Goal: Communication & Community: Ask a question

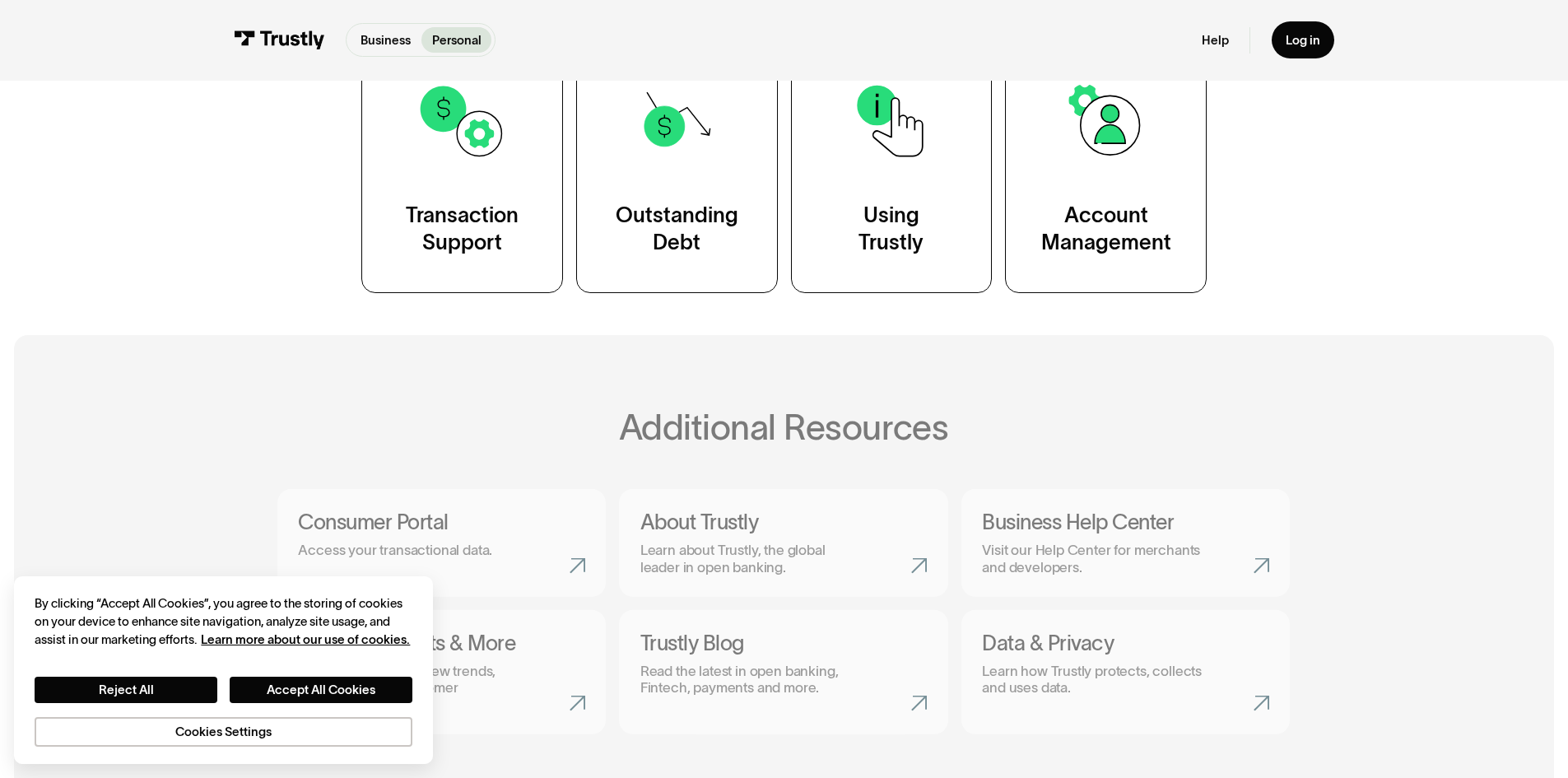
scroll to position [576, 0]
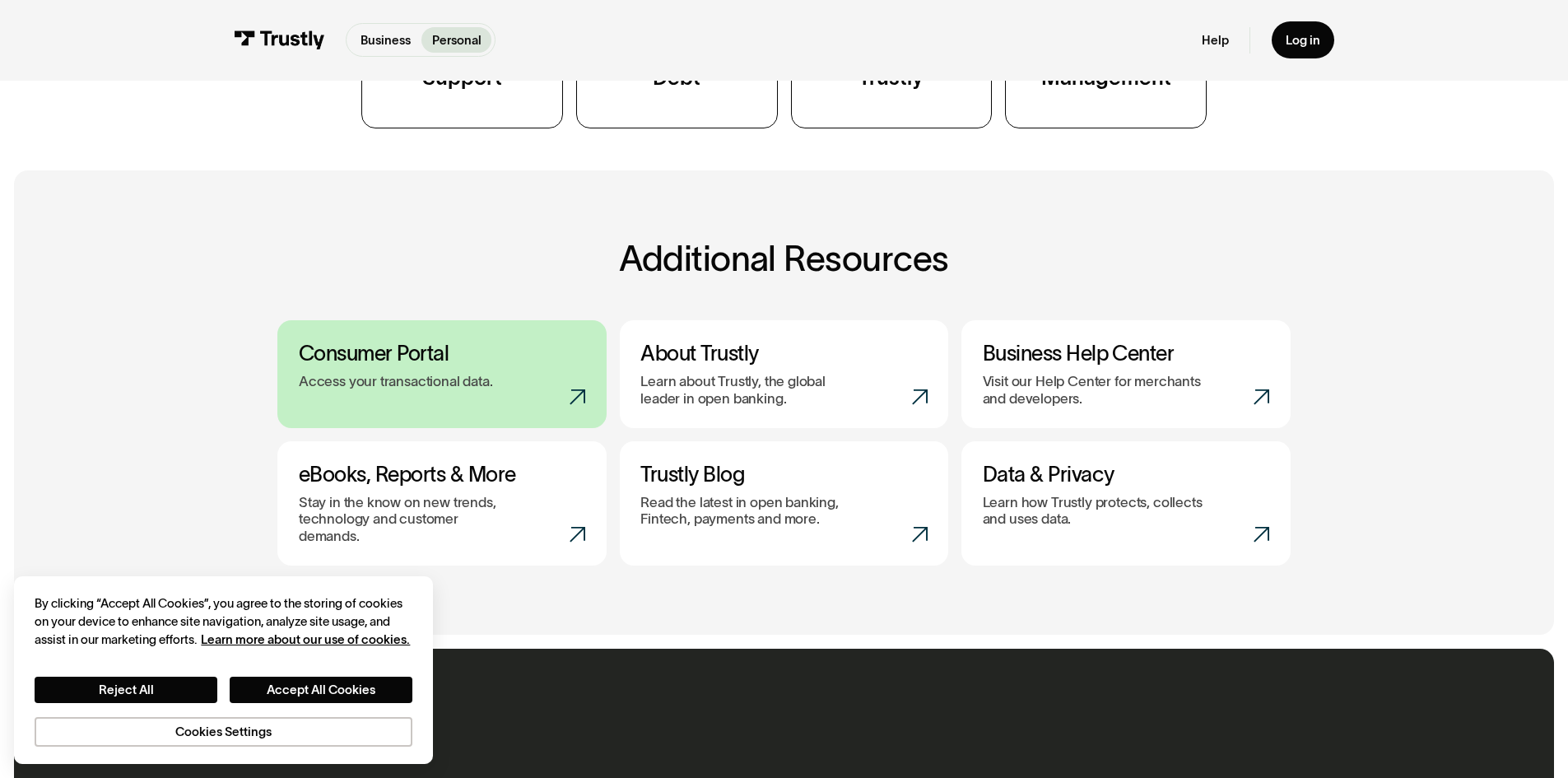
click at [439, 388] on p "Access your transactional data." at bounding box center [396, 381] width 195 height 16
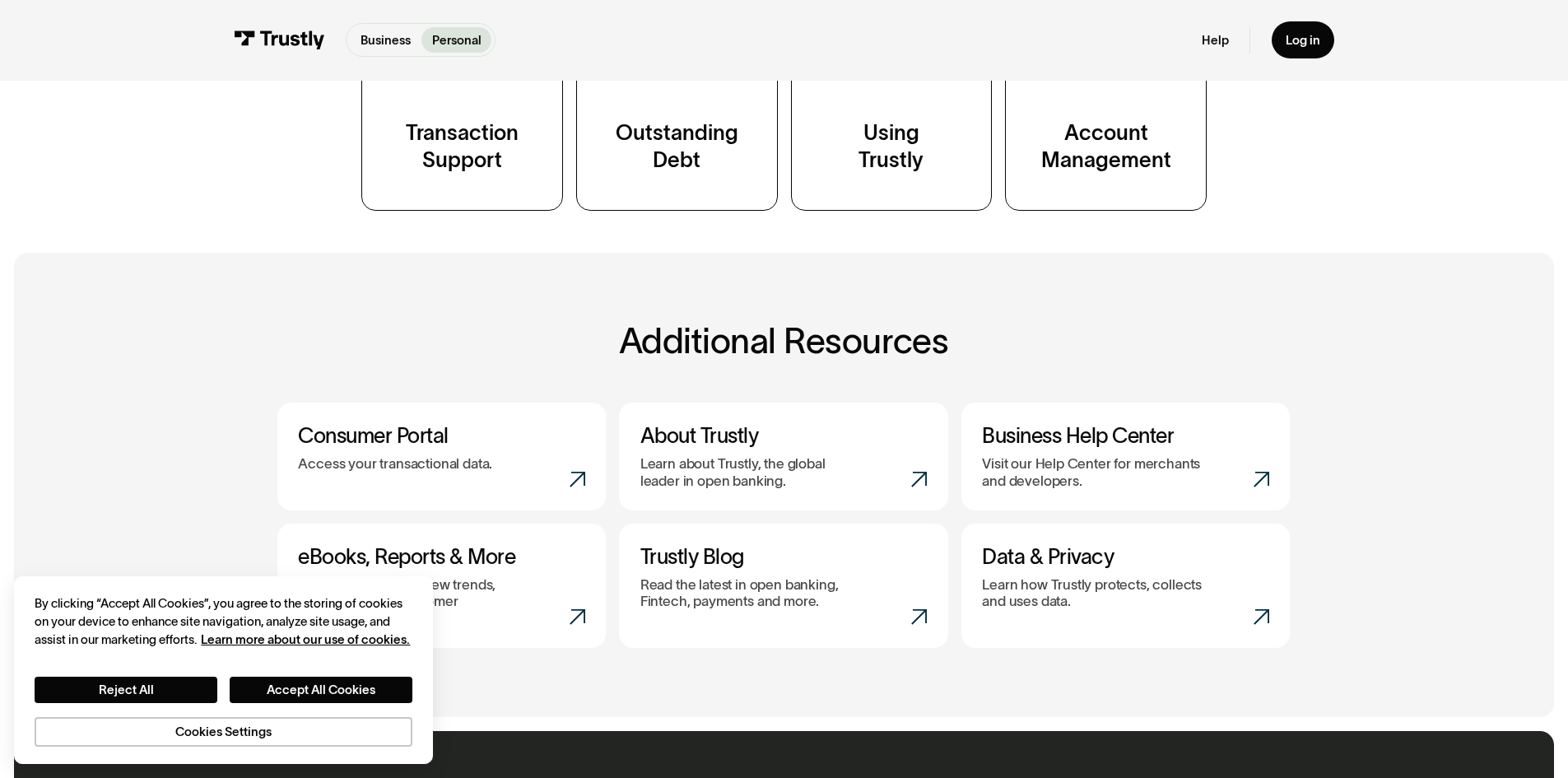
scroll to position [987, 0]
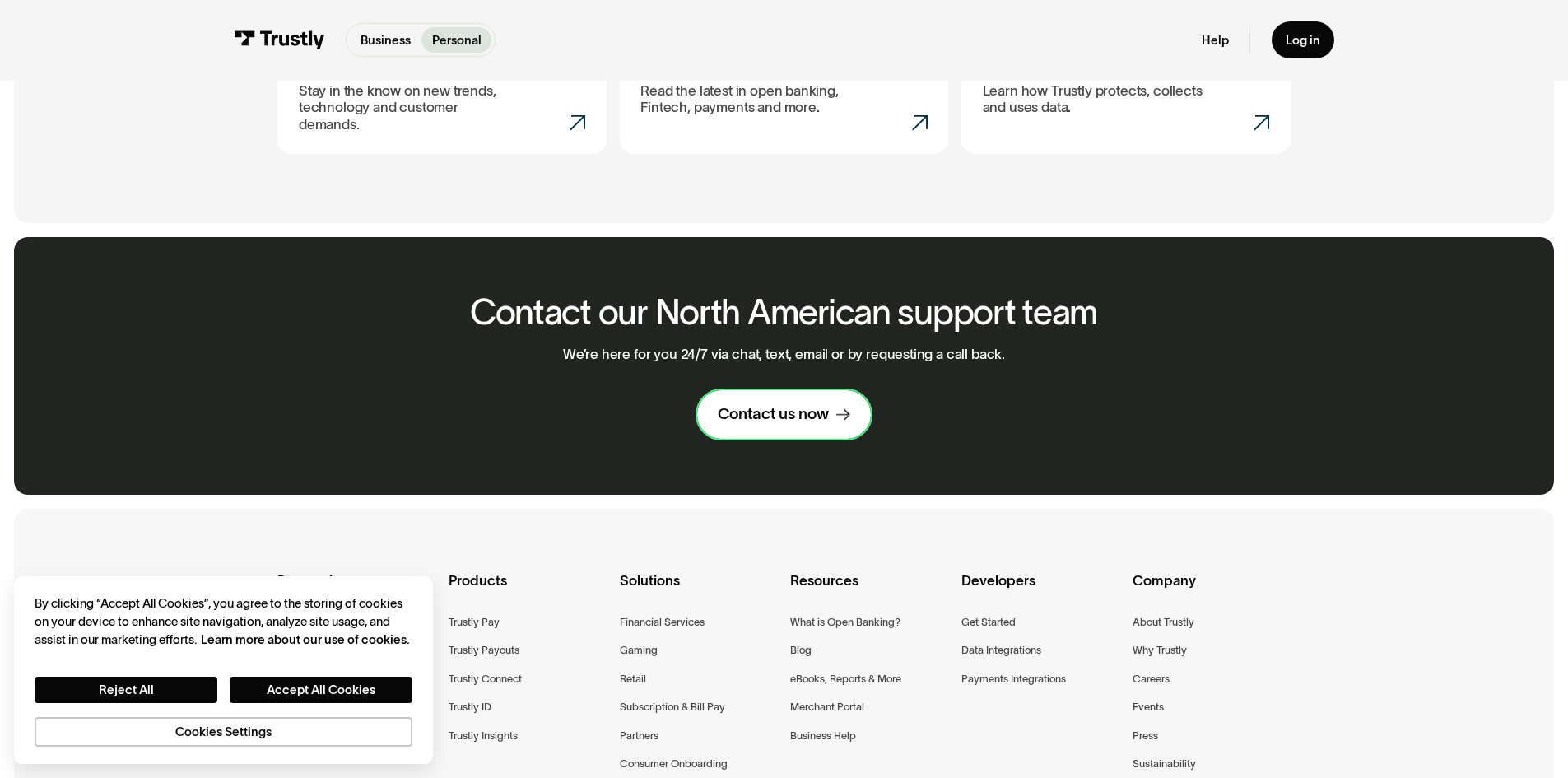
click at [824, 417] on div "Contact us now" at bounding box center [773, 414] width 111 height 21
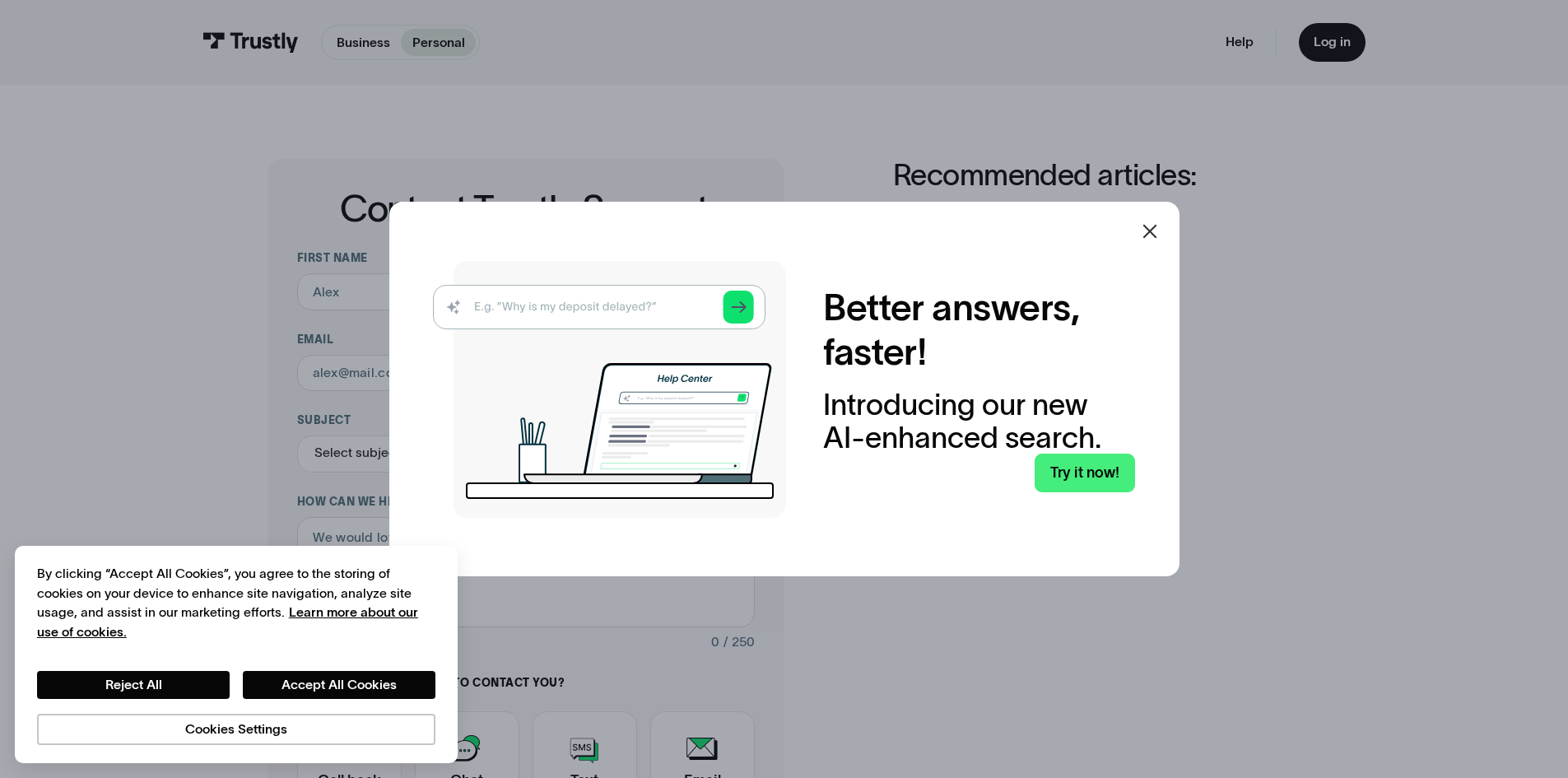
click at [1153, 224] on icon at bounding box center [1150, 232] width 20 height 20
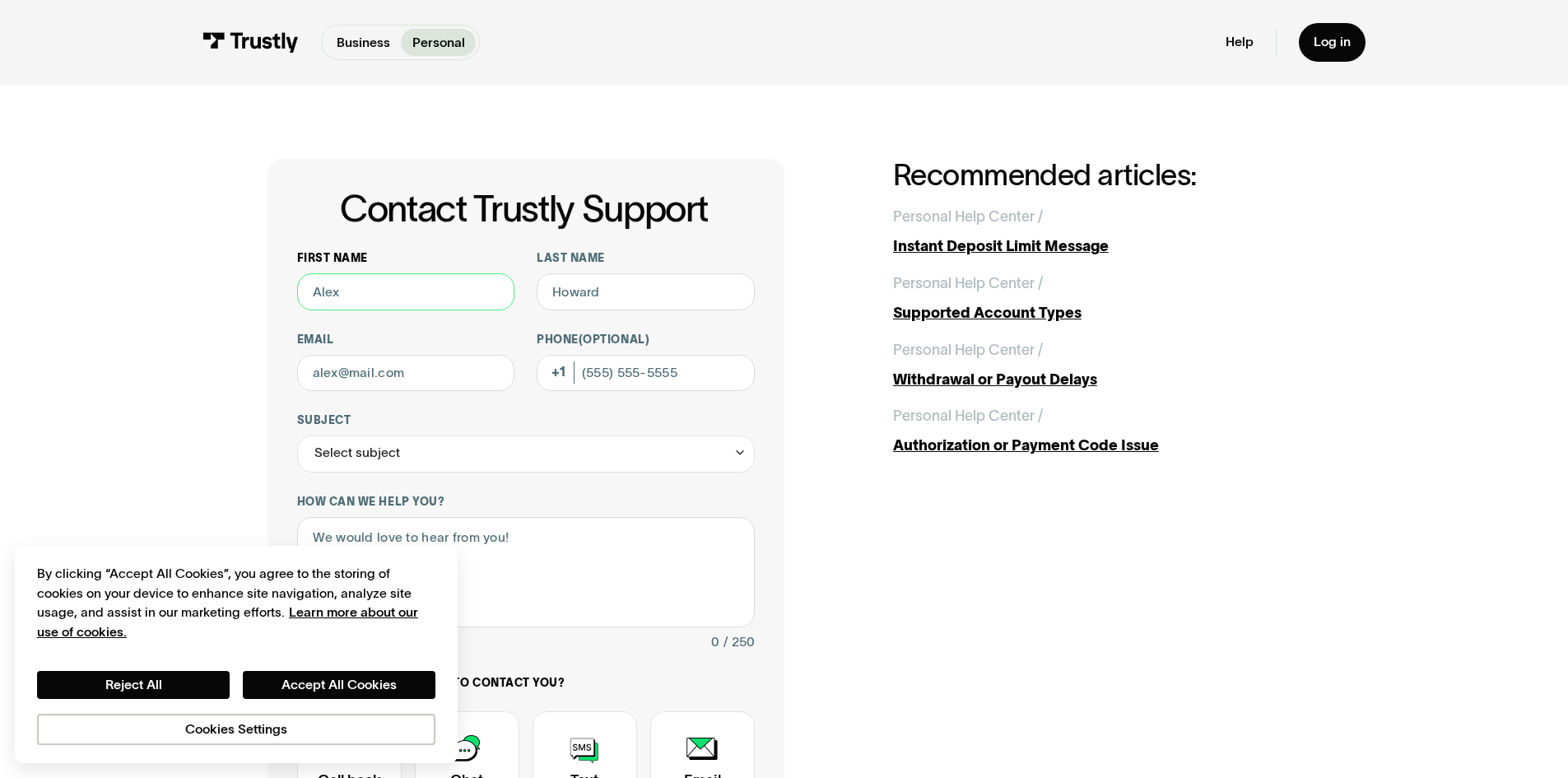
click at [406, 276] on input "First name" at bounding box center [406, 292] width 218 height 37
type input "Justin"
click at [701, 284] on input "Last name" at bounding box center [645, 292] width 218 height 37
type input "Nappi"
click at [393, 682] on button "Accept All Cookies" at bounding box center [339, 684] width 193 height 28
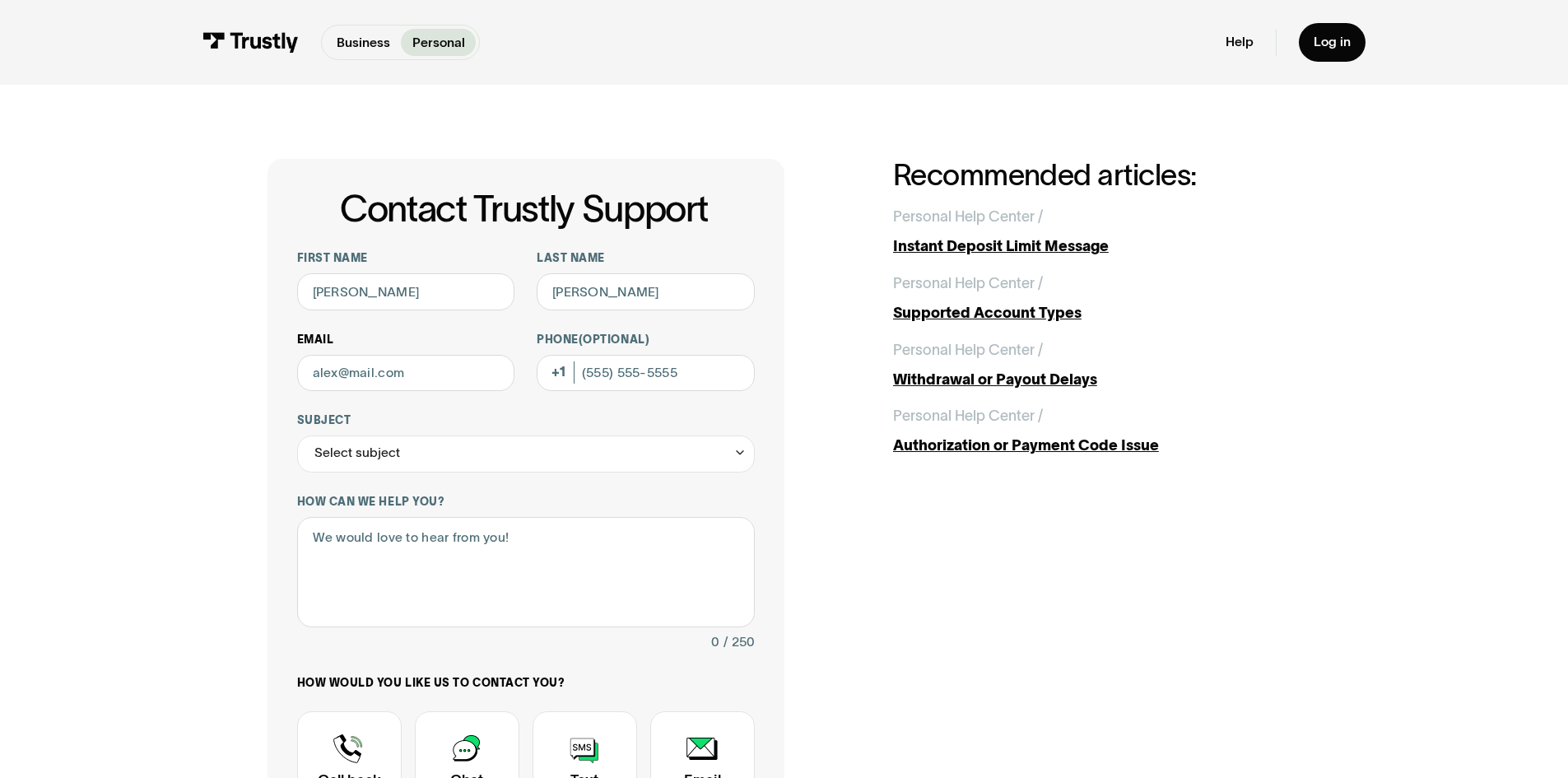
drag, startPoint x: 375, startPoint y: 394, endPoint x: 372, endPoint y: 381, distance: 13.3
click at [374, 391] on div "First name Justin Last name Nappi Email Phone (Optional) Subject Select subject…" at bounding box center [525, 576] width 457 height 651
click at [372, 381] on input "Email" at bounding box center [406, 373] width 218 height 37
type input "jtn8001@gmail.com"
type input "(475) 439-0386"
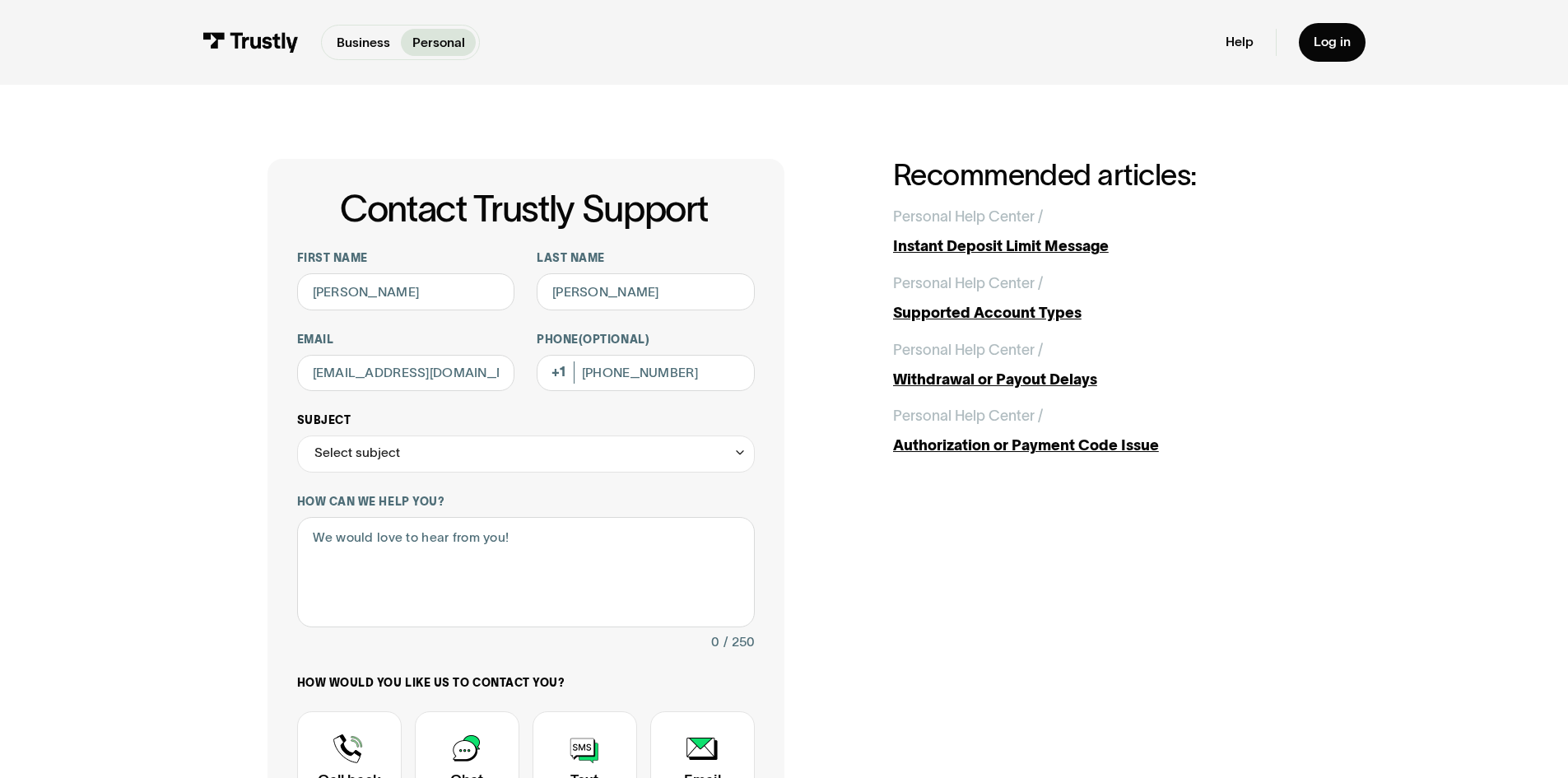
click at [634, 453] on div "Select subject" at bounding box center [525, 454] width 457 height 37
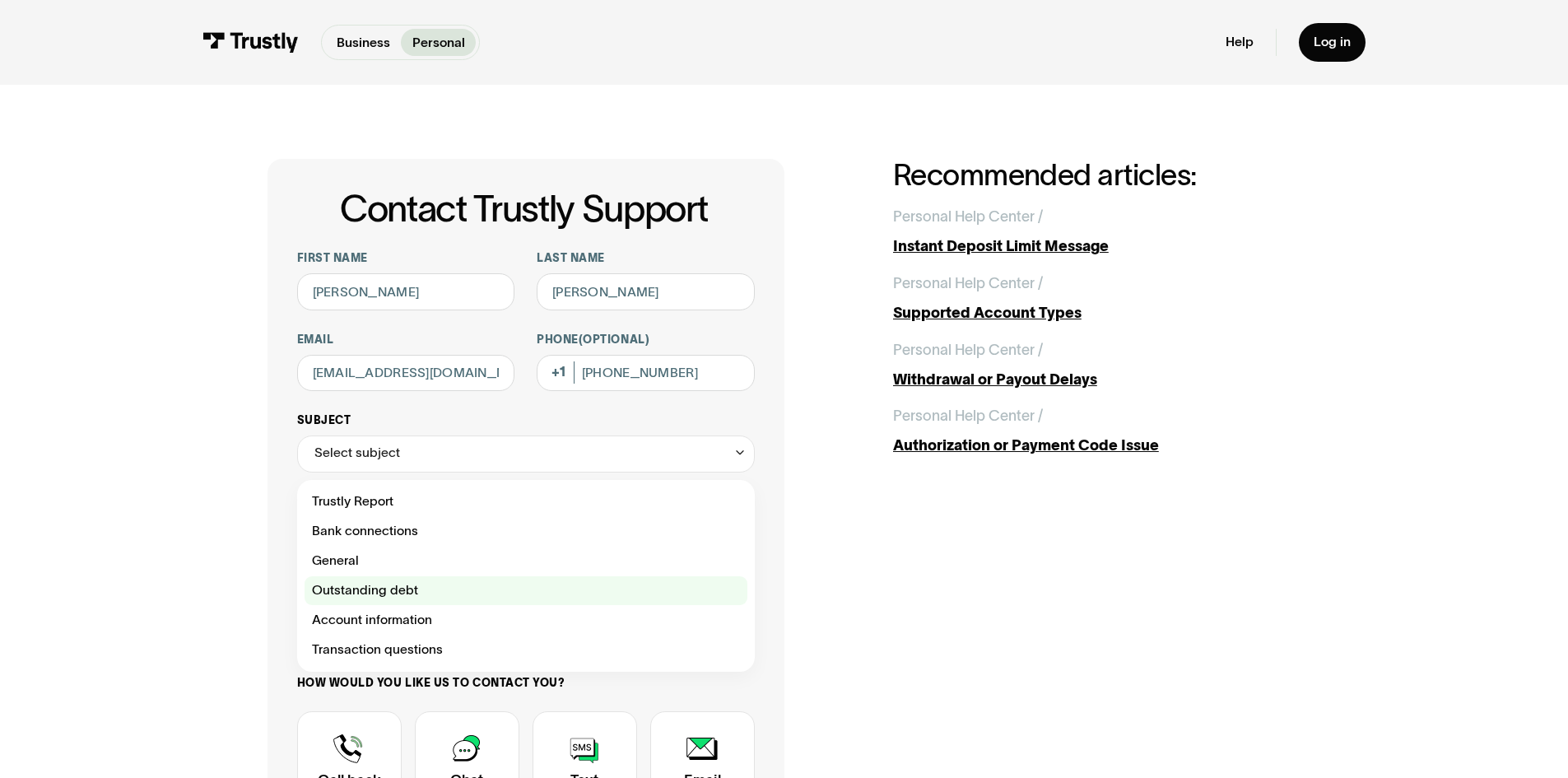
click at [584, 594] on div "Contact Trustly Support" at bounding box center [525, 591] width 443 height 30
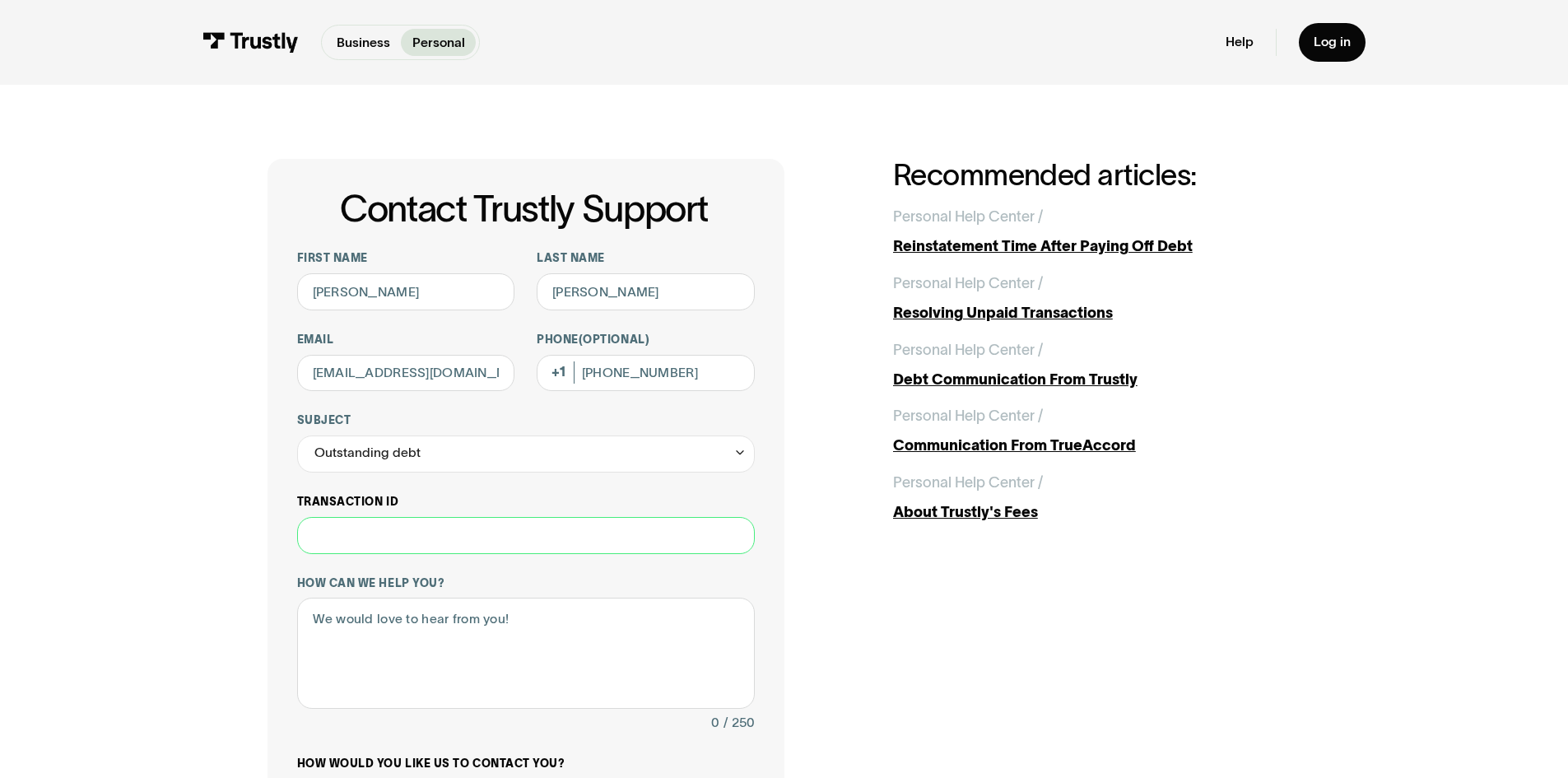
click at [502, 547] on input "Transaction ID" at bounding box center [525, 535] width 457 height 37
click at [395, 473] on div "Outstanding debt" at bounding box center [525, 454] width 457 height 37
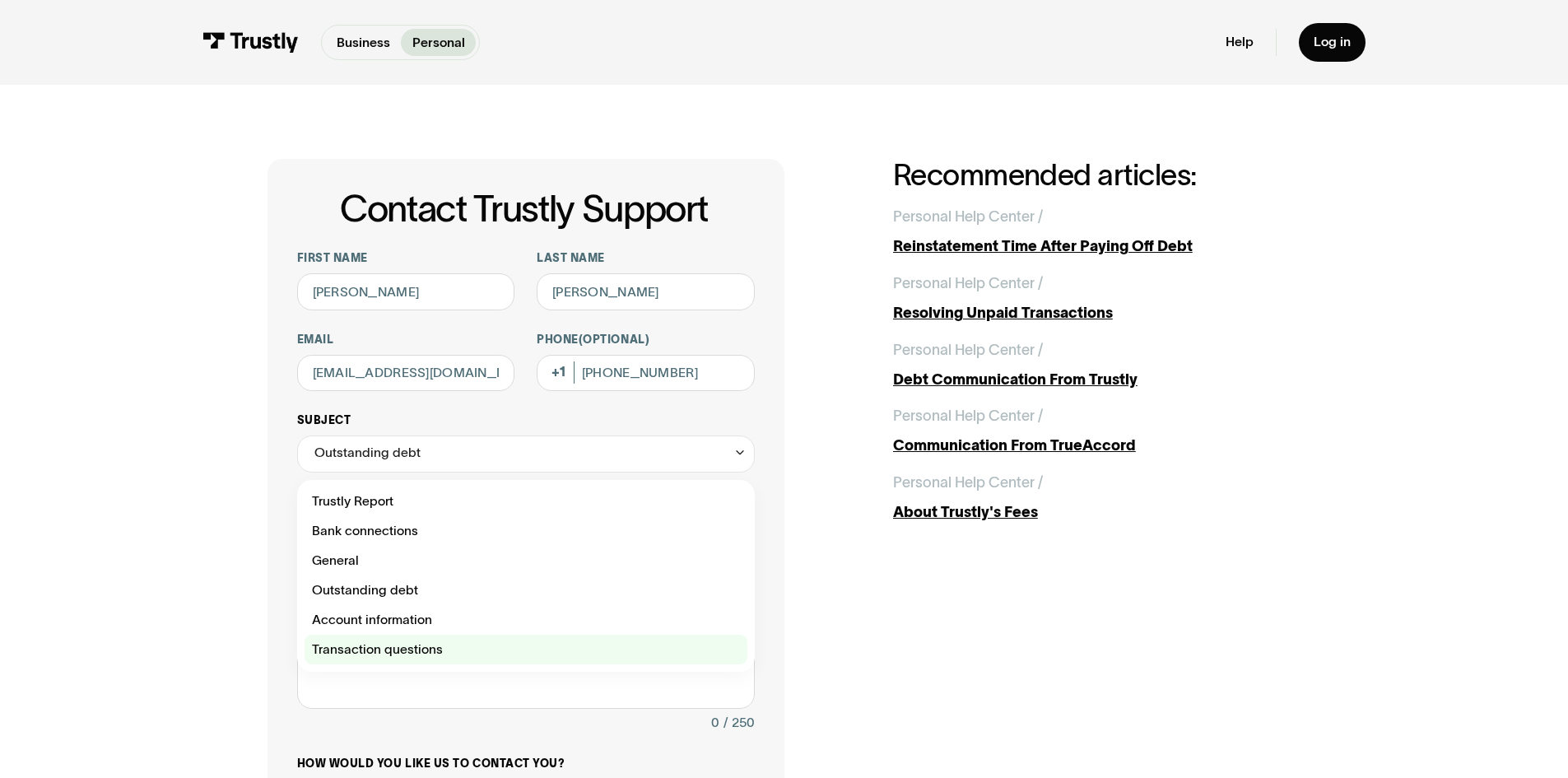
click at [467, 643] on div "Contact Trustly Support" at bounding box center [525, 649] width 443 height 30
type input "**********"
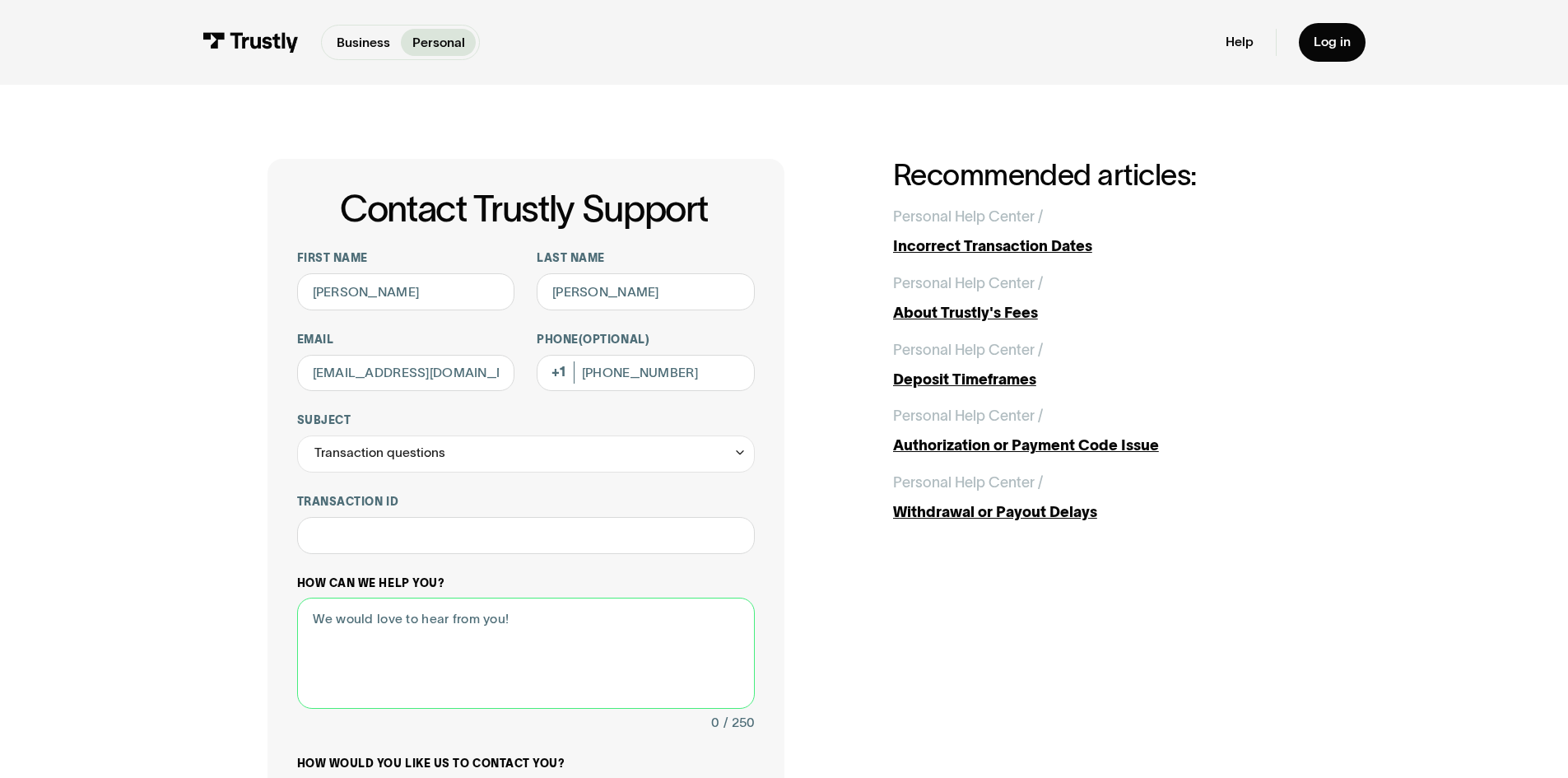
click at [503, 638] on textarea "How can we help you?" at bounding box center [525, 653] width 457 height 111
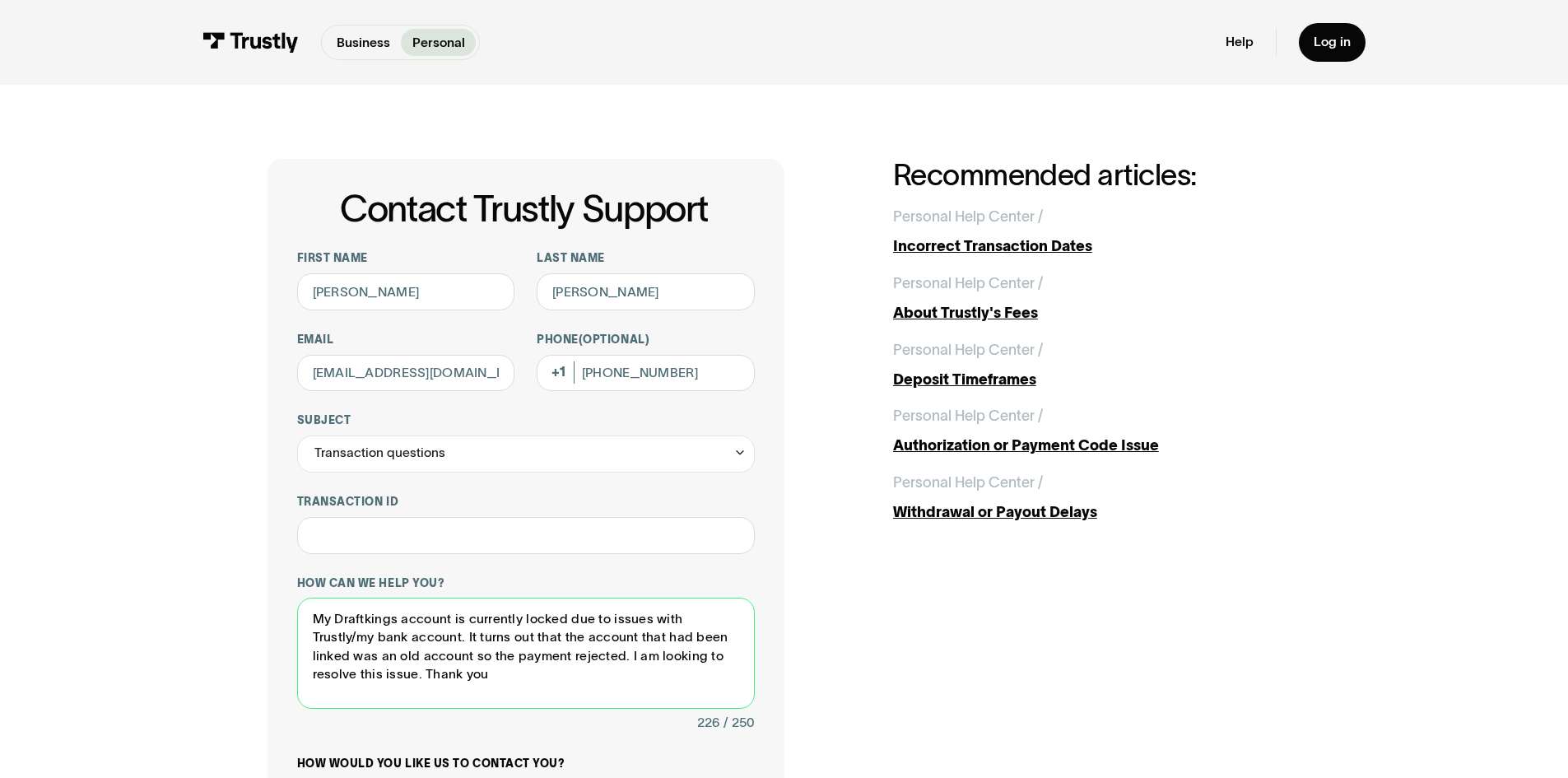
type textarea "My Draftkings account is currently locked due to issues with Trustly/my bank ac…"
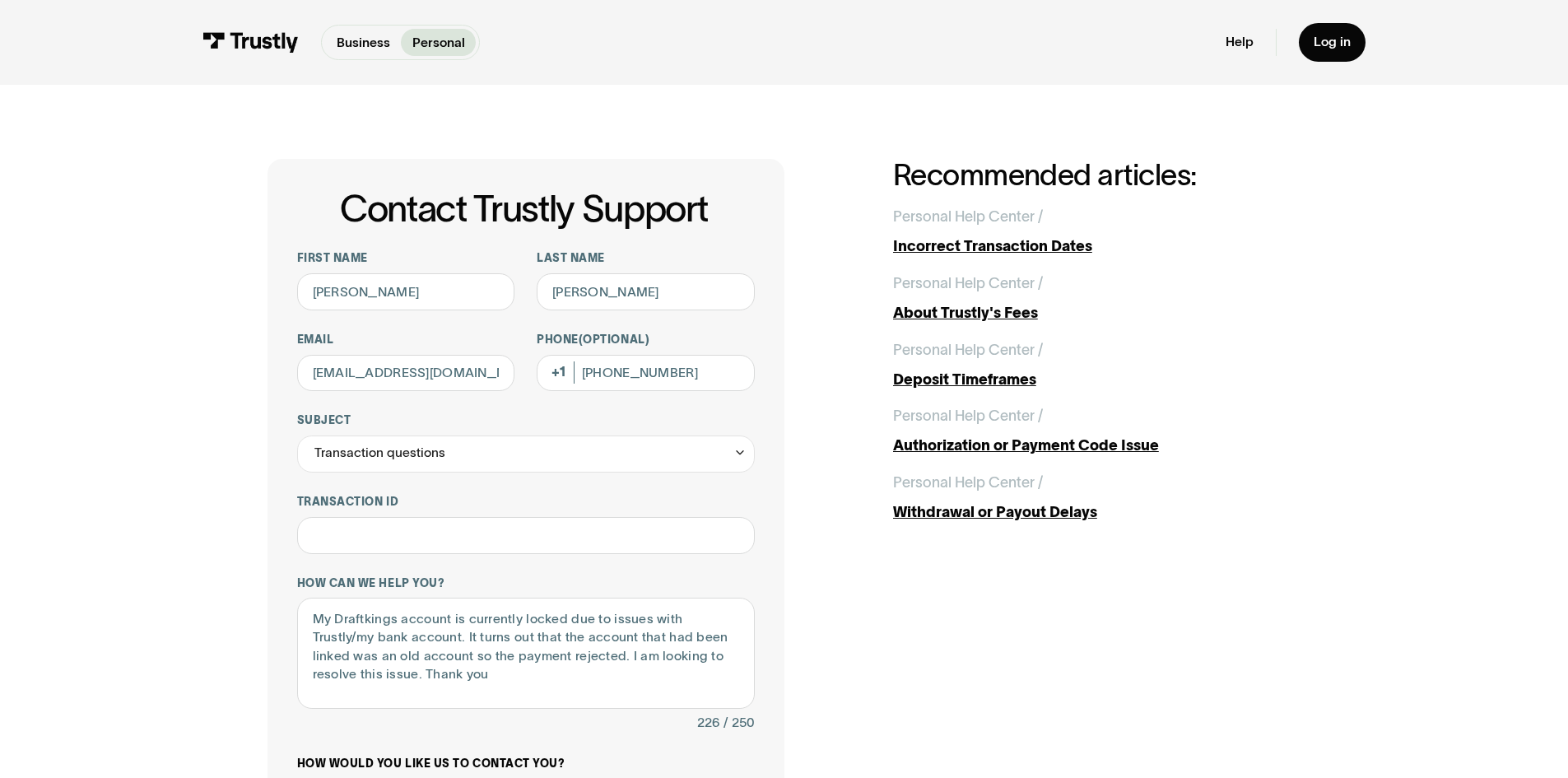
click at [936, 676] on div "**********" at bounding box center [784, 620] width 1034 height 923
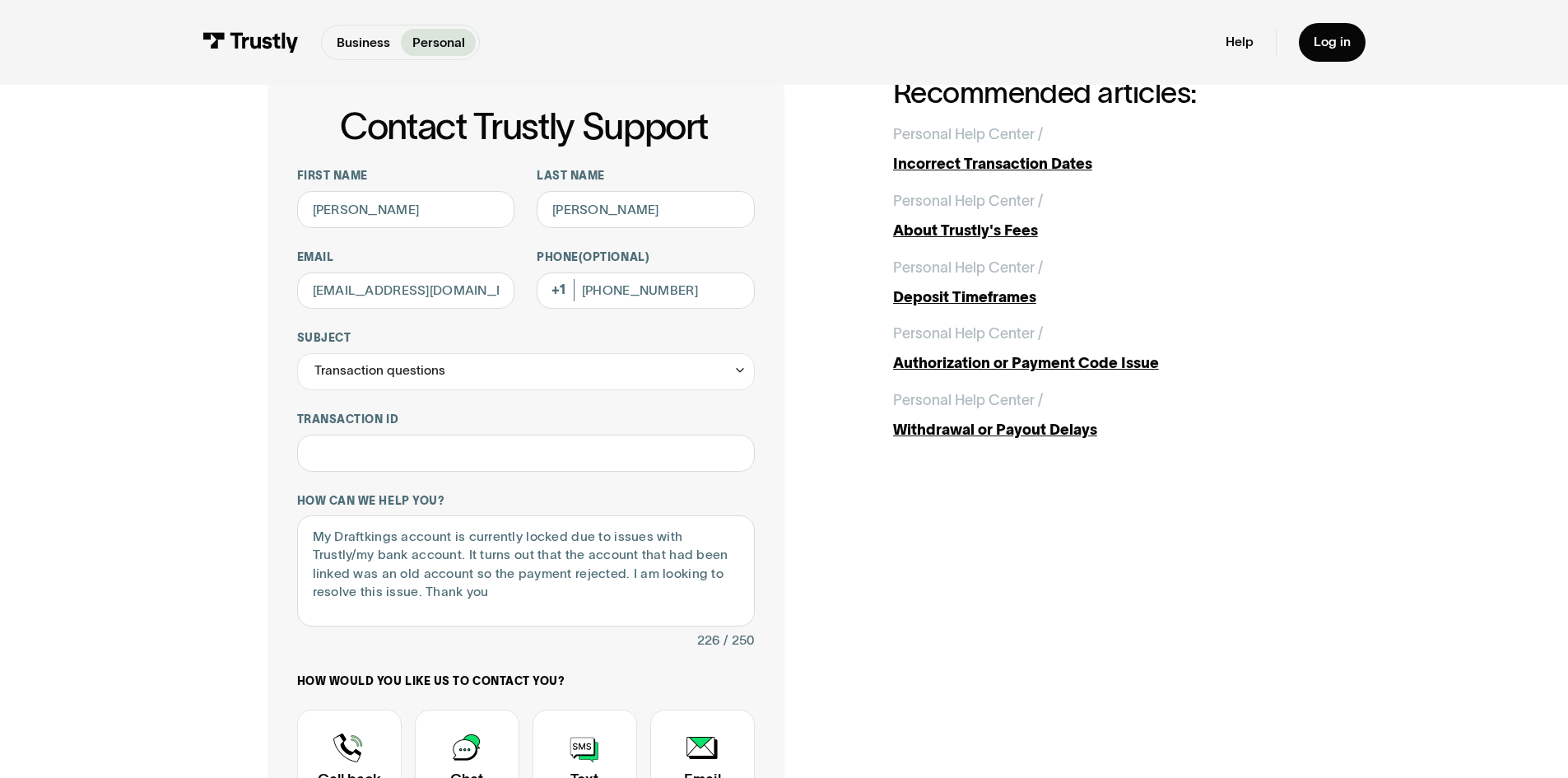
scroll to position [165, 0]
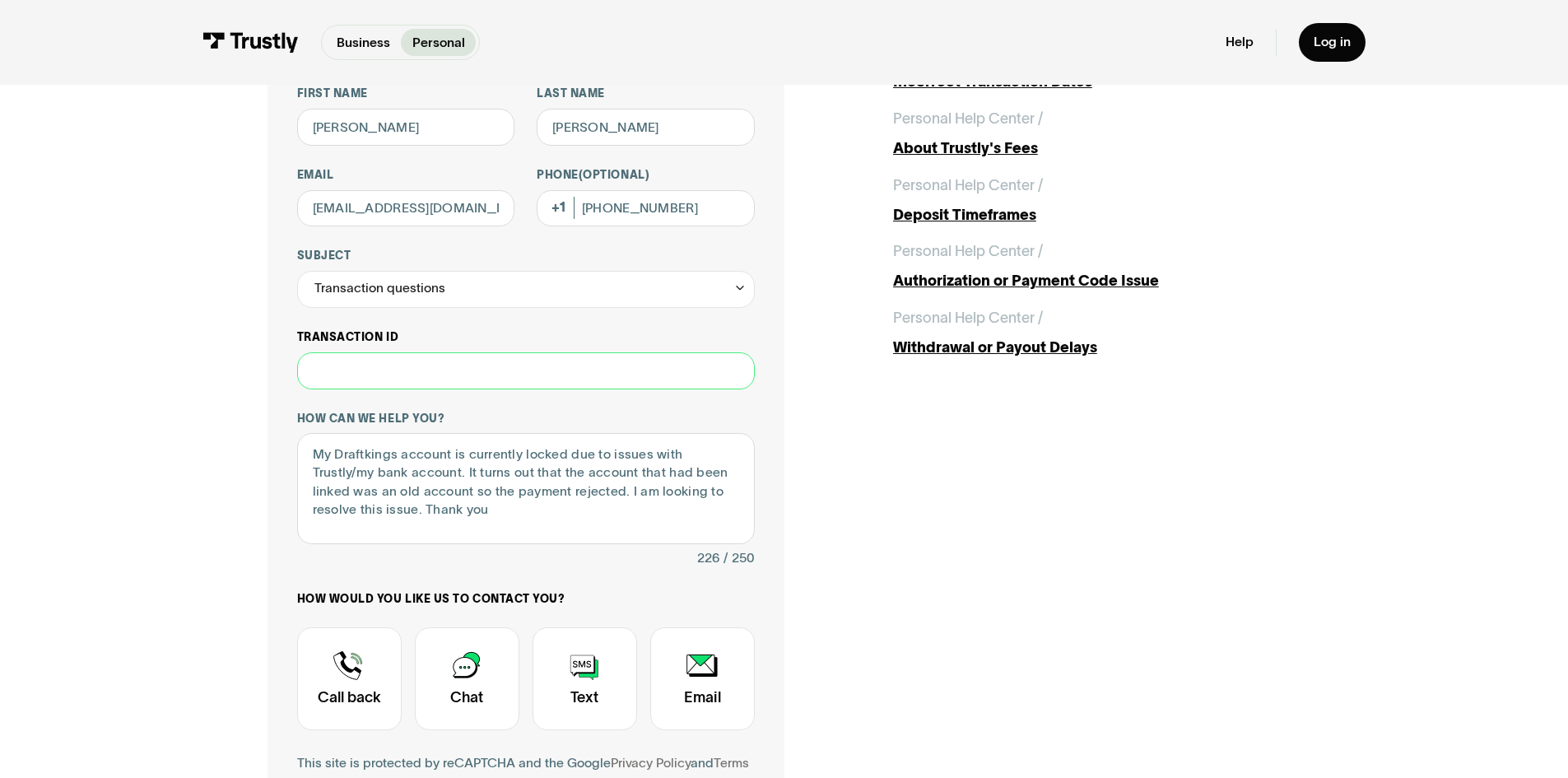
click at [434, 377] on input "Transaction ID" at bounding box center [525, 371] width 457 height 37
paste input "**********"
type input "**********"
click at [911, 484] on div "**********" at bounding box center [784, 455] width 1034 height 923
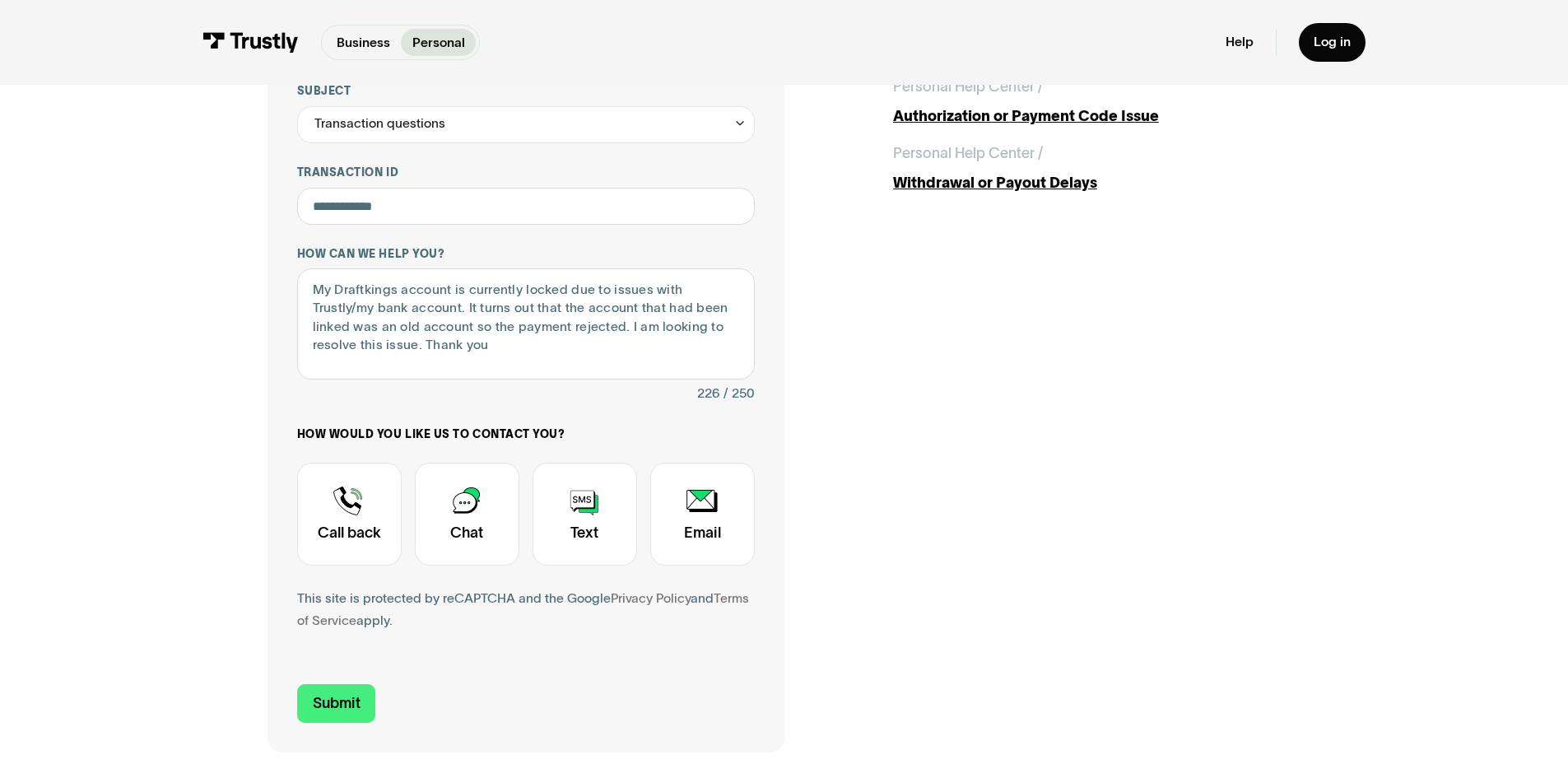
scroll to position [412, 0]
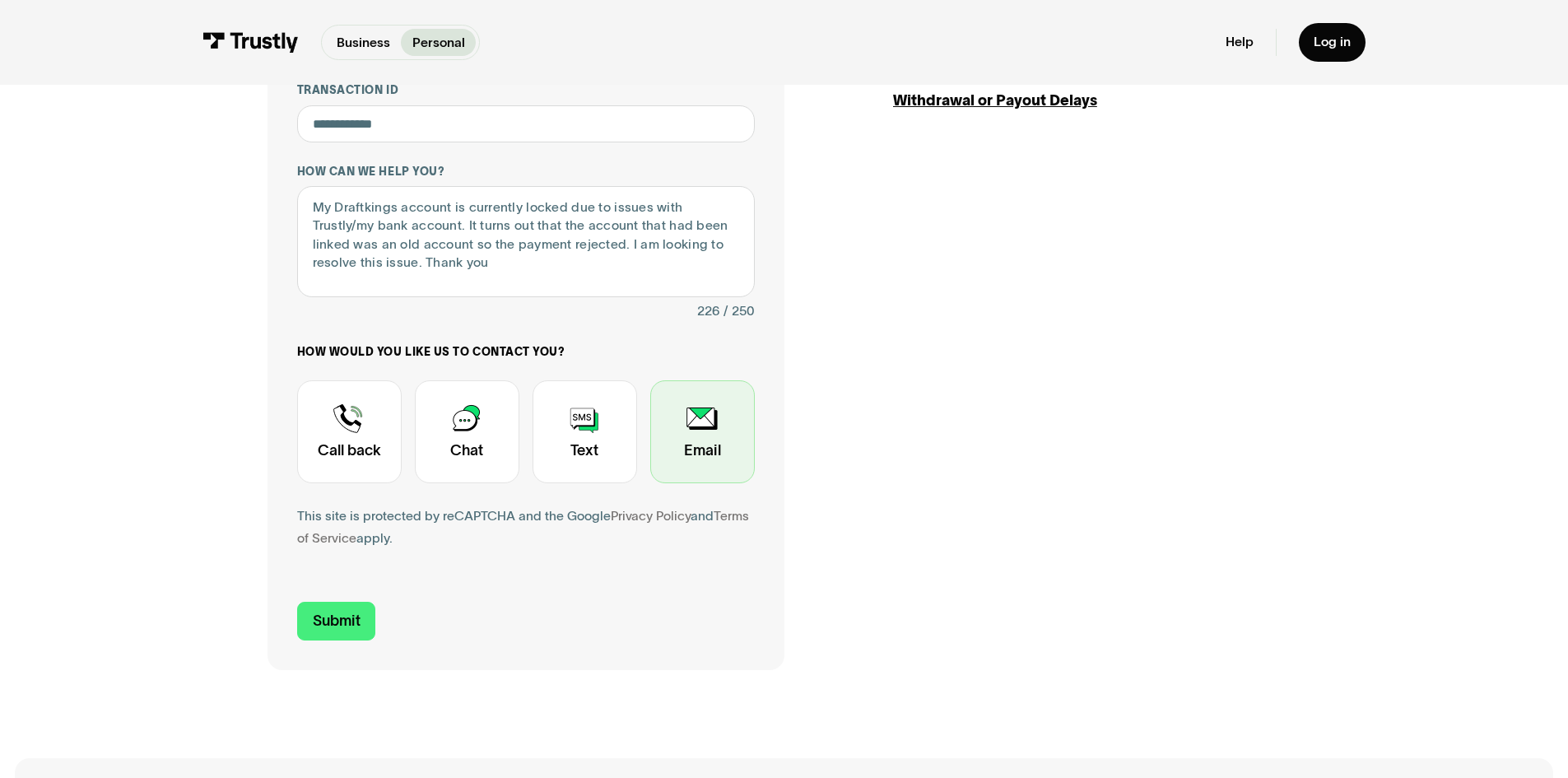
click at [719, 445] on div "Contact Trustly Support" at bounding box center [702, 431] width 105 height 103
click at [345, 636] on input "Submit" at bounding box center [336, 621] width 79 height 39
type input "+14754390386"
